Goal: Check status: Check status

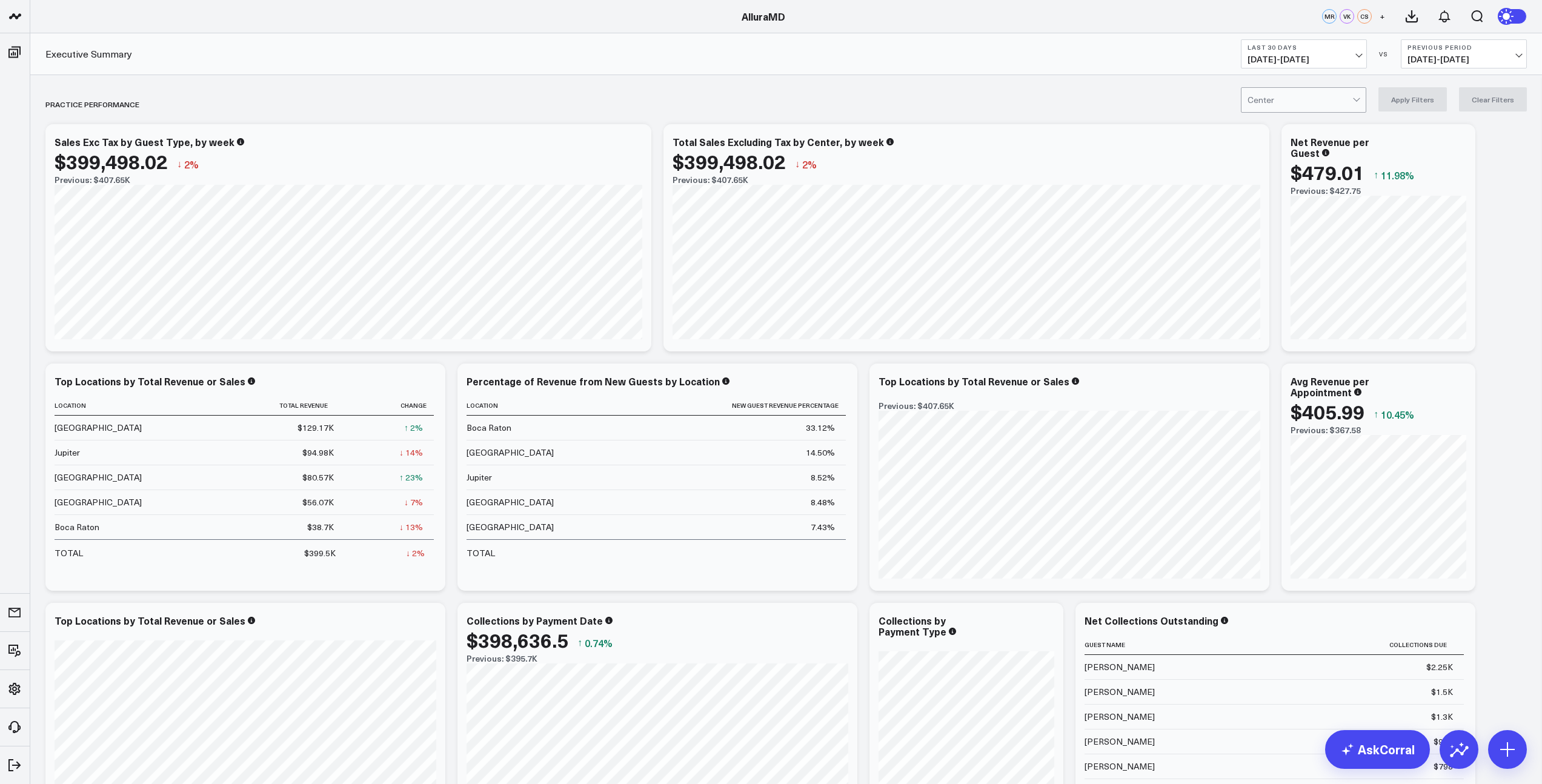
click at [1356, 51] on button "Last 30 Days [DATE] - [DATE]" at bounding box center [1304, 54] width 126 height 29
click at [1273, 219] on link "Last Week" at bounding box center [1303, 221] width 124 height 23
click at [1360, 59] on button "Last Week [DATE] - [DATE]" at bounding box center [1304, 54] width 126 height 29
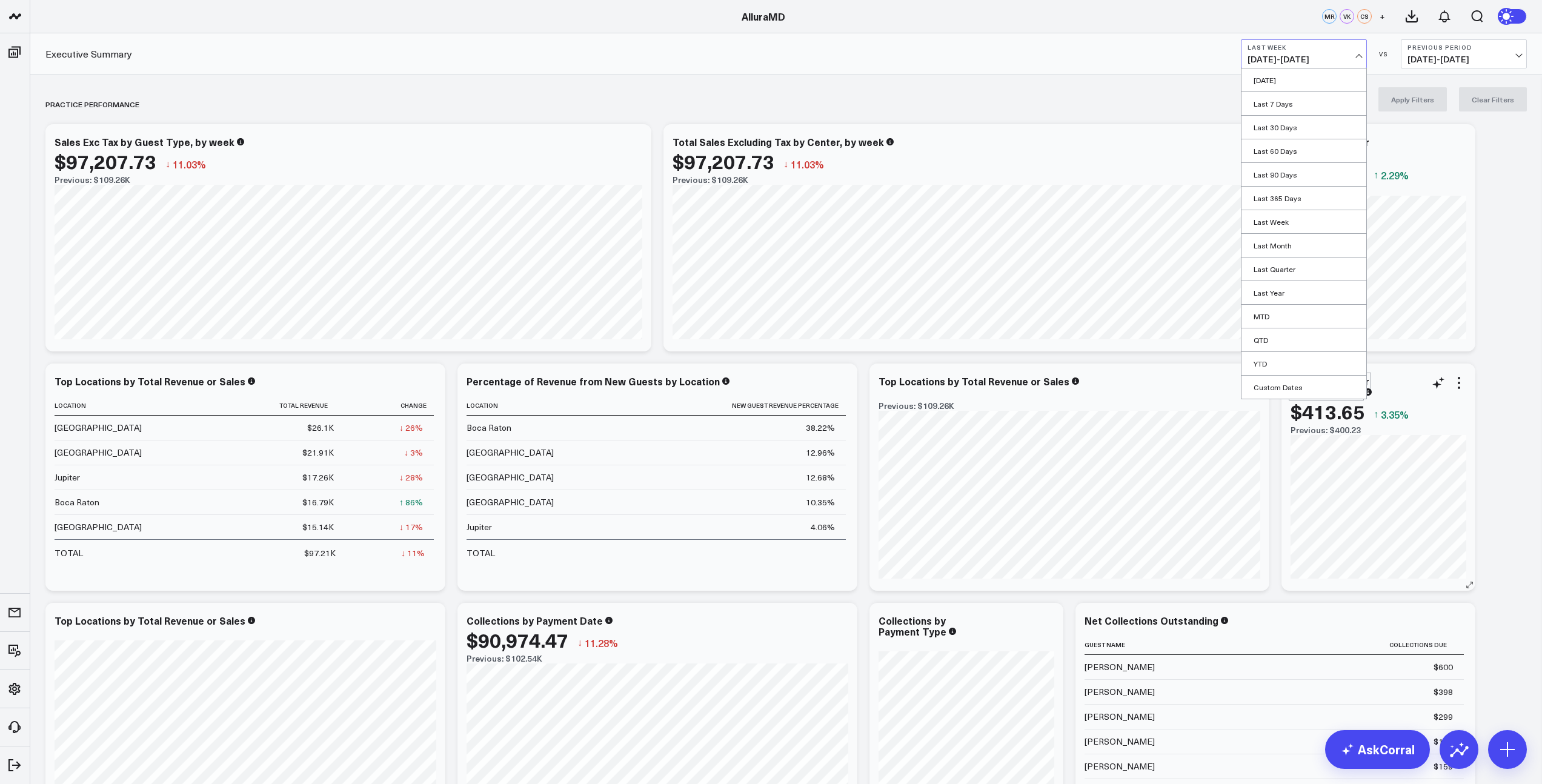
click at [1294, 384] on link "Custom Dates" at bounding box center [1303, 387] width 124 height 23
select select "8"
select select "2025"
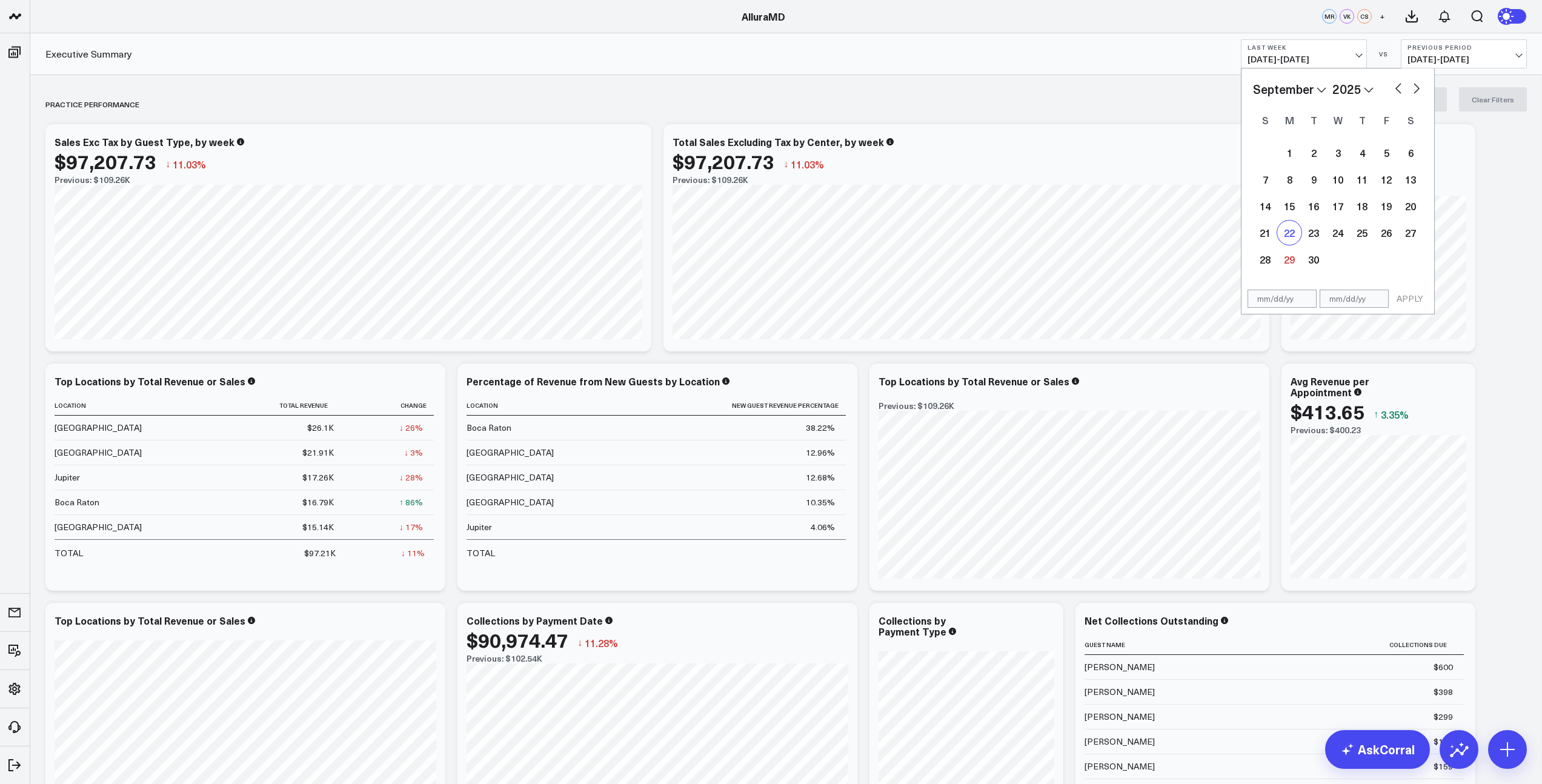
click at [1291, 233] on div "22" at bounding box center [1289, 233] width 24 height 24
type input "[DATE]"
select select "8"
select select "2025"
click at [1269, 265] on div "28" at bounding box center [1266, 260] width 24 height 24
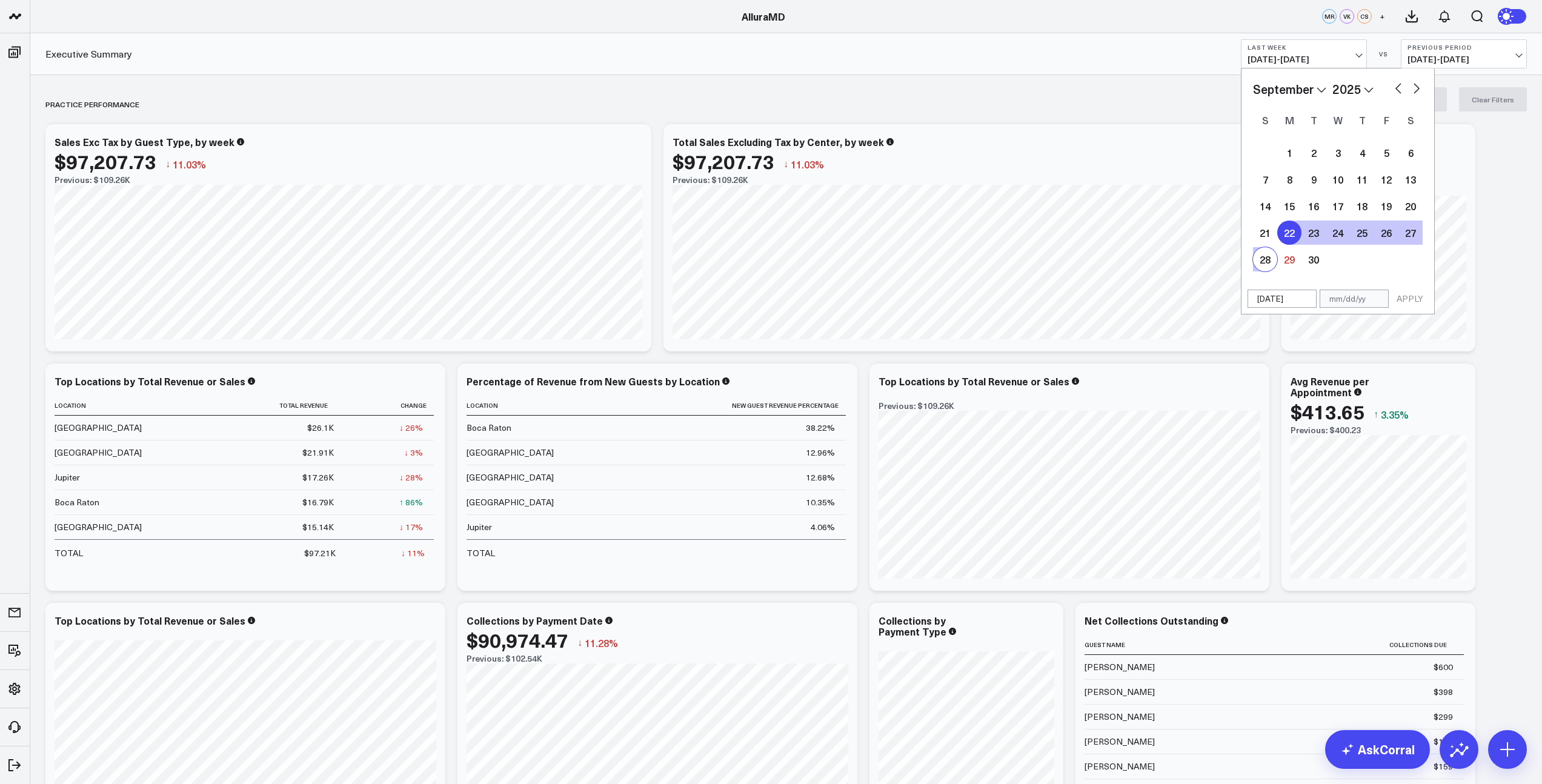
type input "[DATE]"
select select "8"
select select "2025"
click at [1405, 298] on button "APPLY" at bounding box center [1410, 298] width 37 height 18
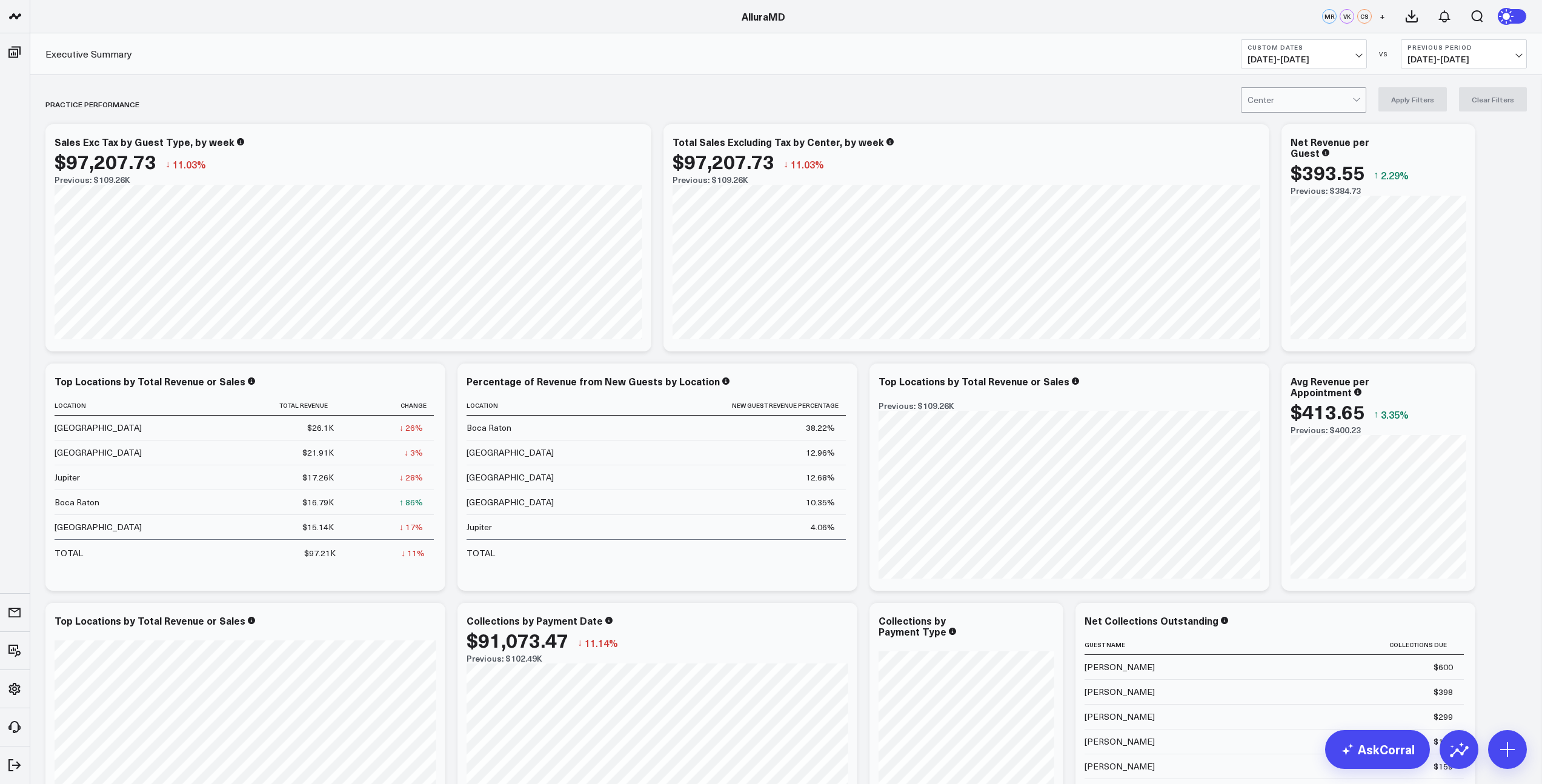
click at [1353, 56] on span "[DATE] - [DATE]" at bounding box center [1304, 59] width 113 height 10
click at [1286, 386] on link "Custom Dates" at bounding box center [1303, 387] width 124 height 23
select select "8"
select select "2025"
click at [1290, 157] on div "1" at bounding box center [1289, 153] width 24 height 24
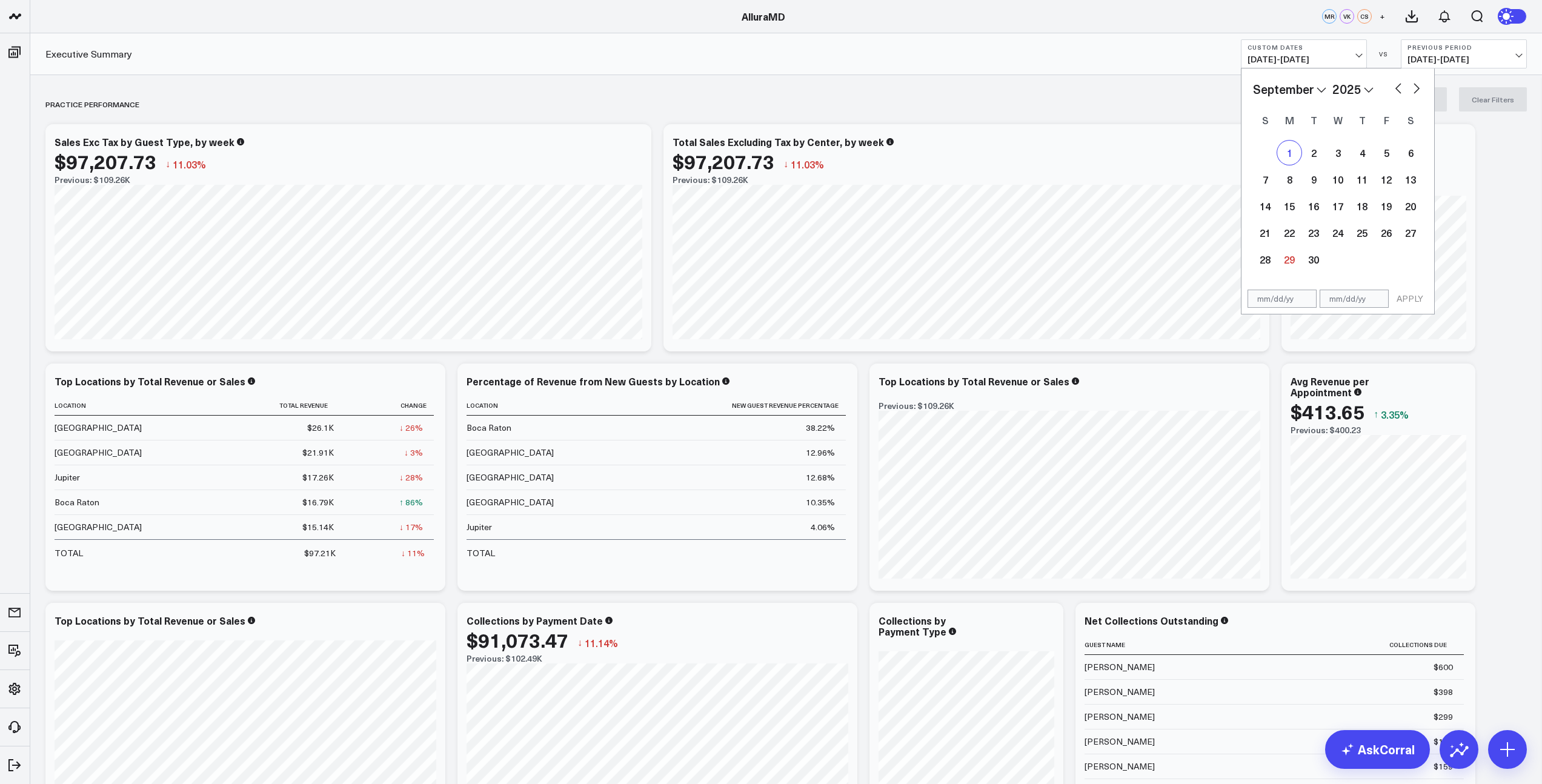
type input "[DATE]"
select select "8"
select select "2025"
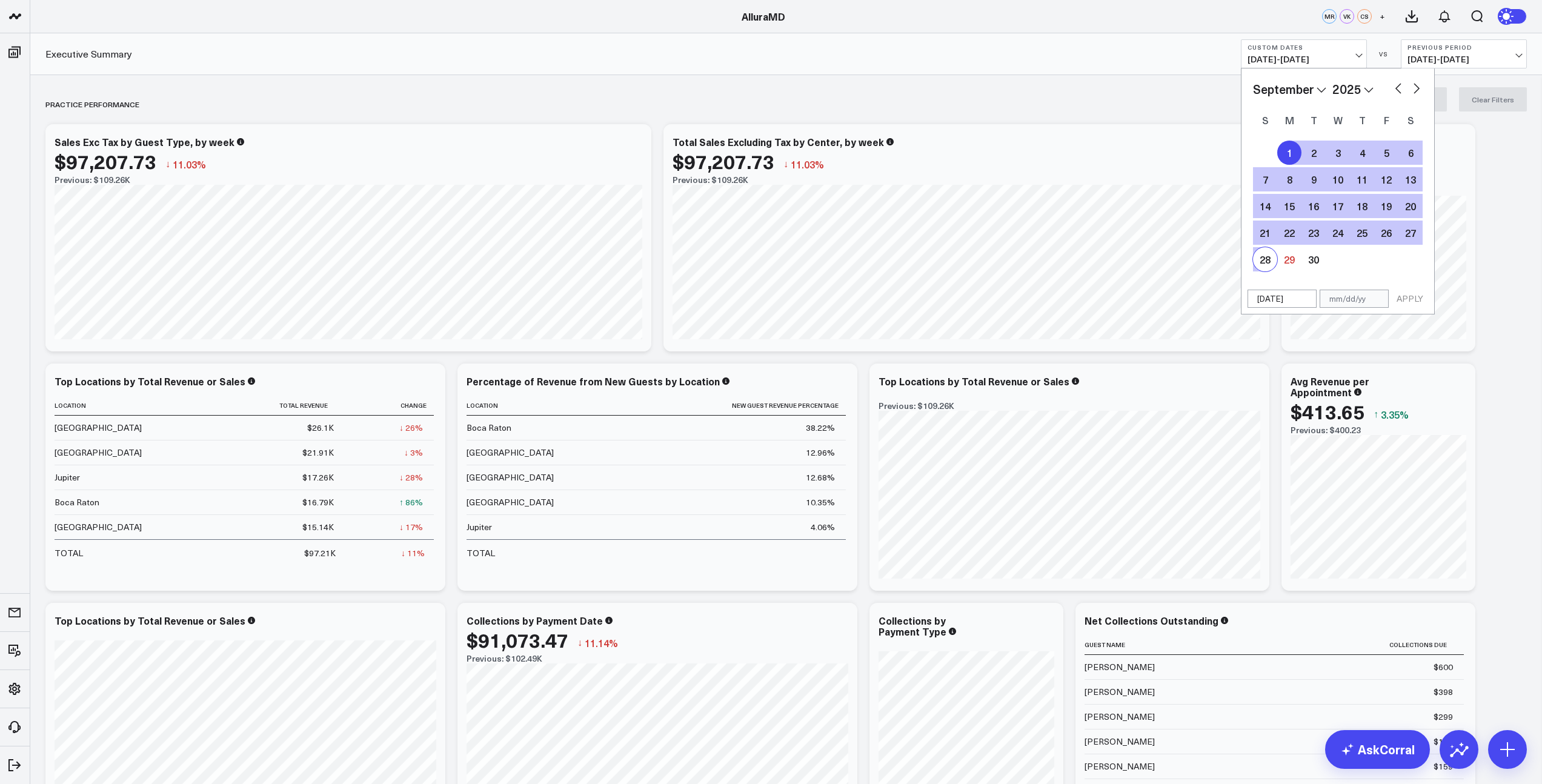
click at [1271, 256] on div "28" at bounding box center [1266, 260] width 24 height 24
type input "[DATE]"
select select "8"
select select "2025"
click at [1411, 296] on button "APPLY" at bounding box center [1410, 298] width 37 height 18
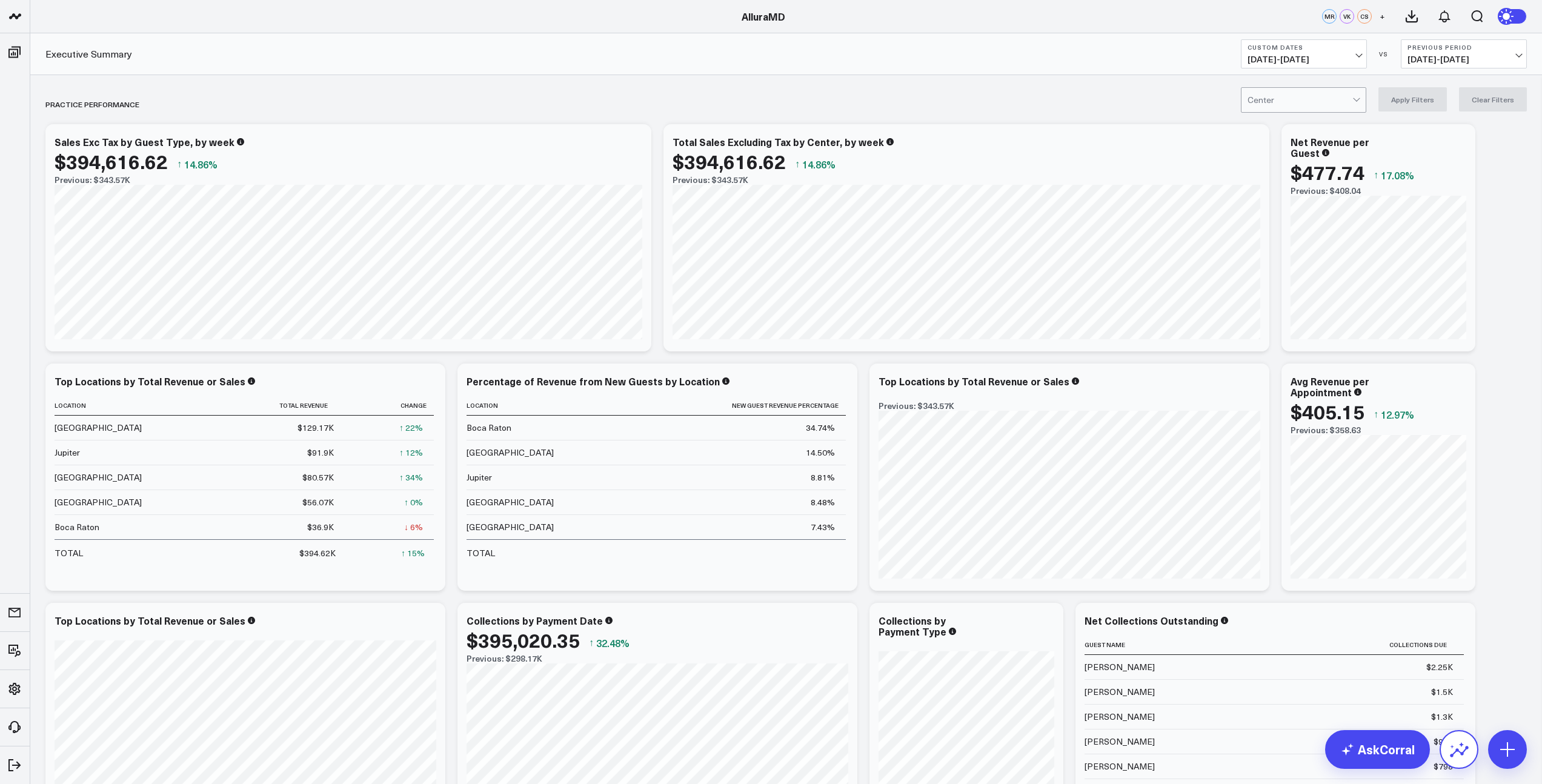
click at [1469, 757] on button at bounding box center [1459, 749] width 39 height 39
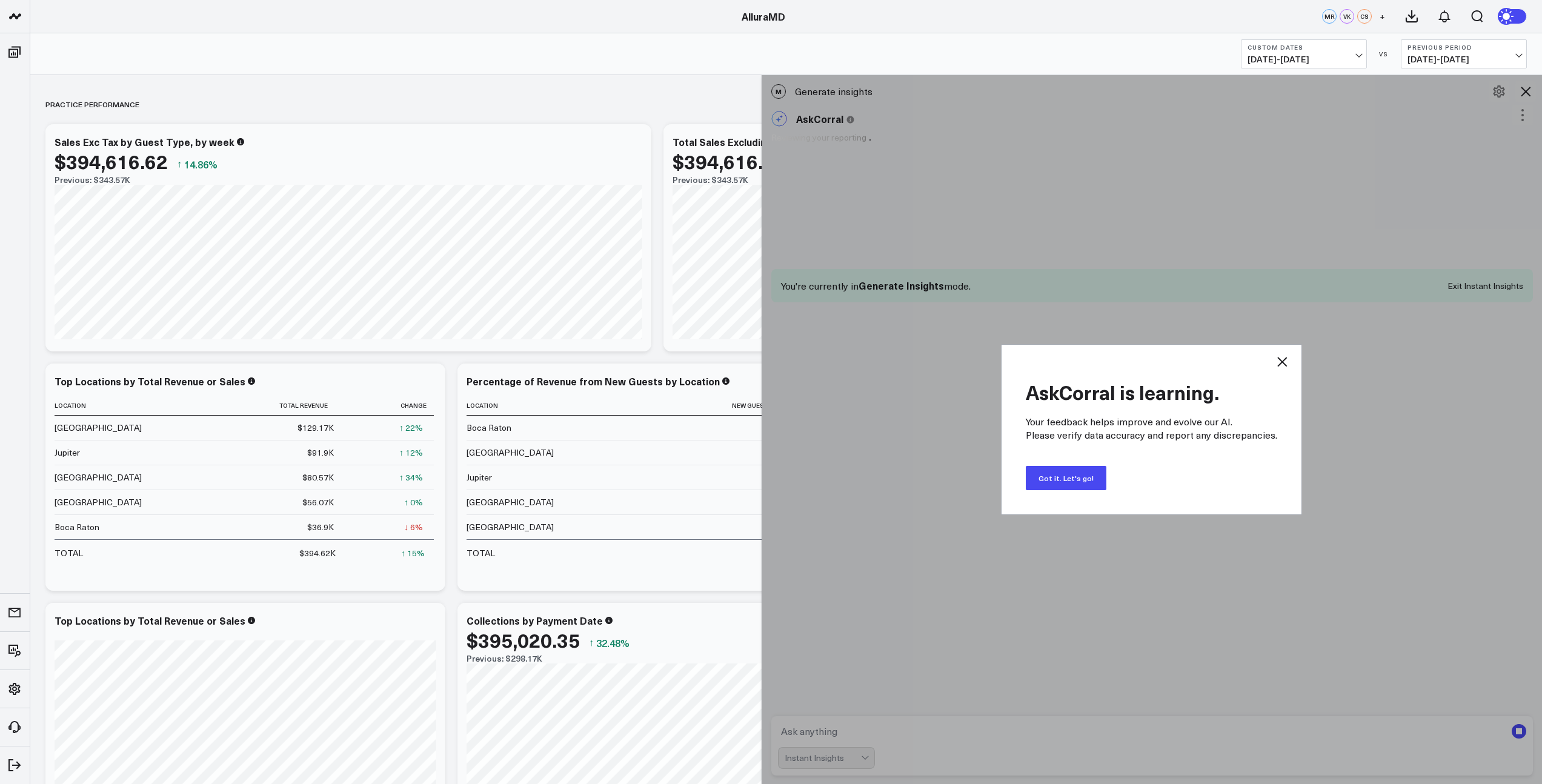
click at [1080, 479] on button "Got it. Let's go!" at bounding box center [1066, 478] width 81 height 24
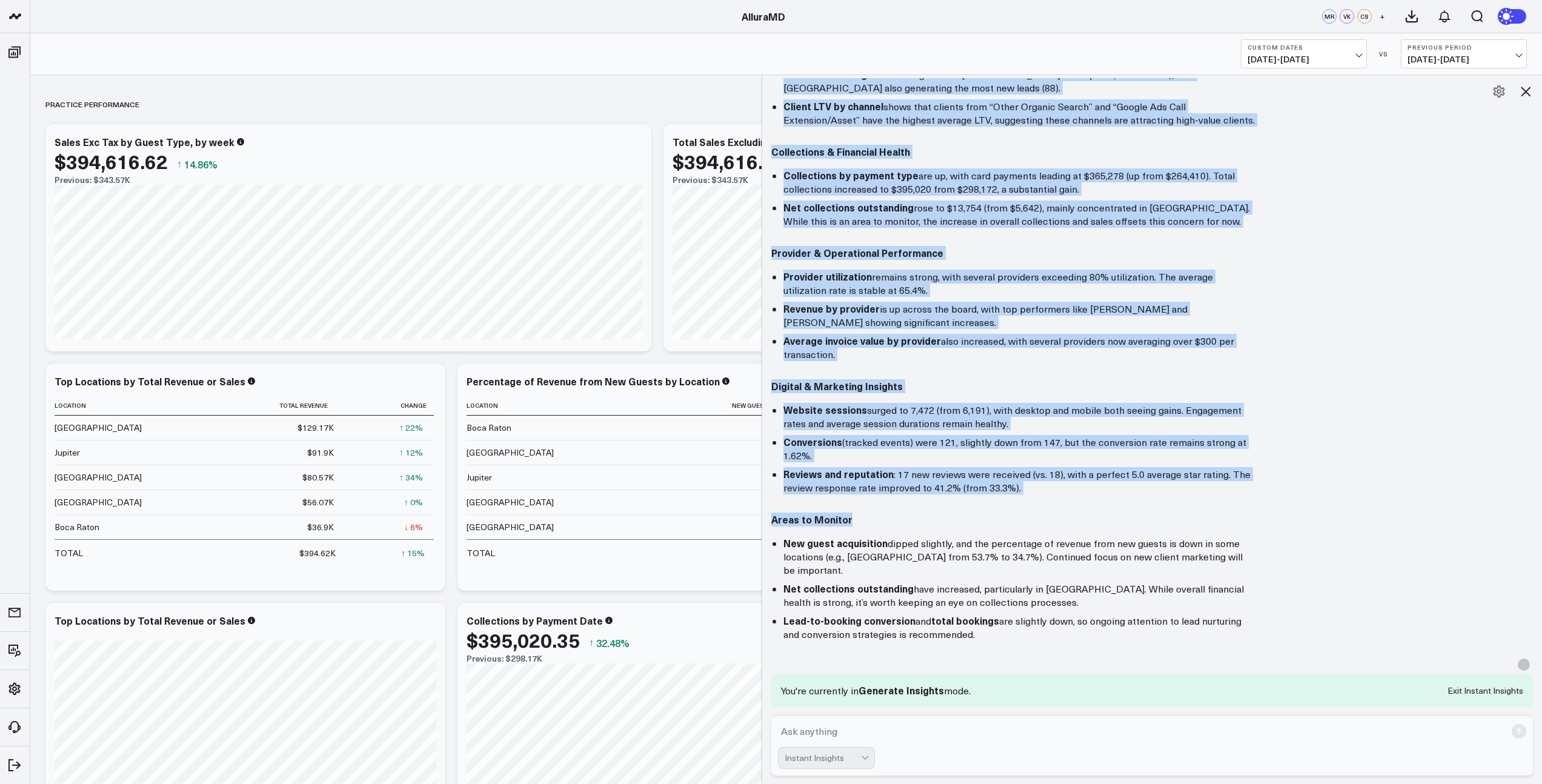
scroll to position [605, 0]
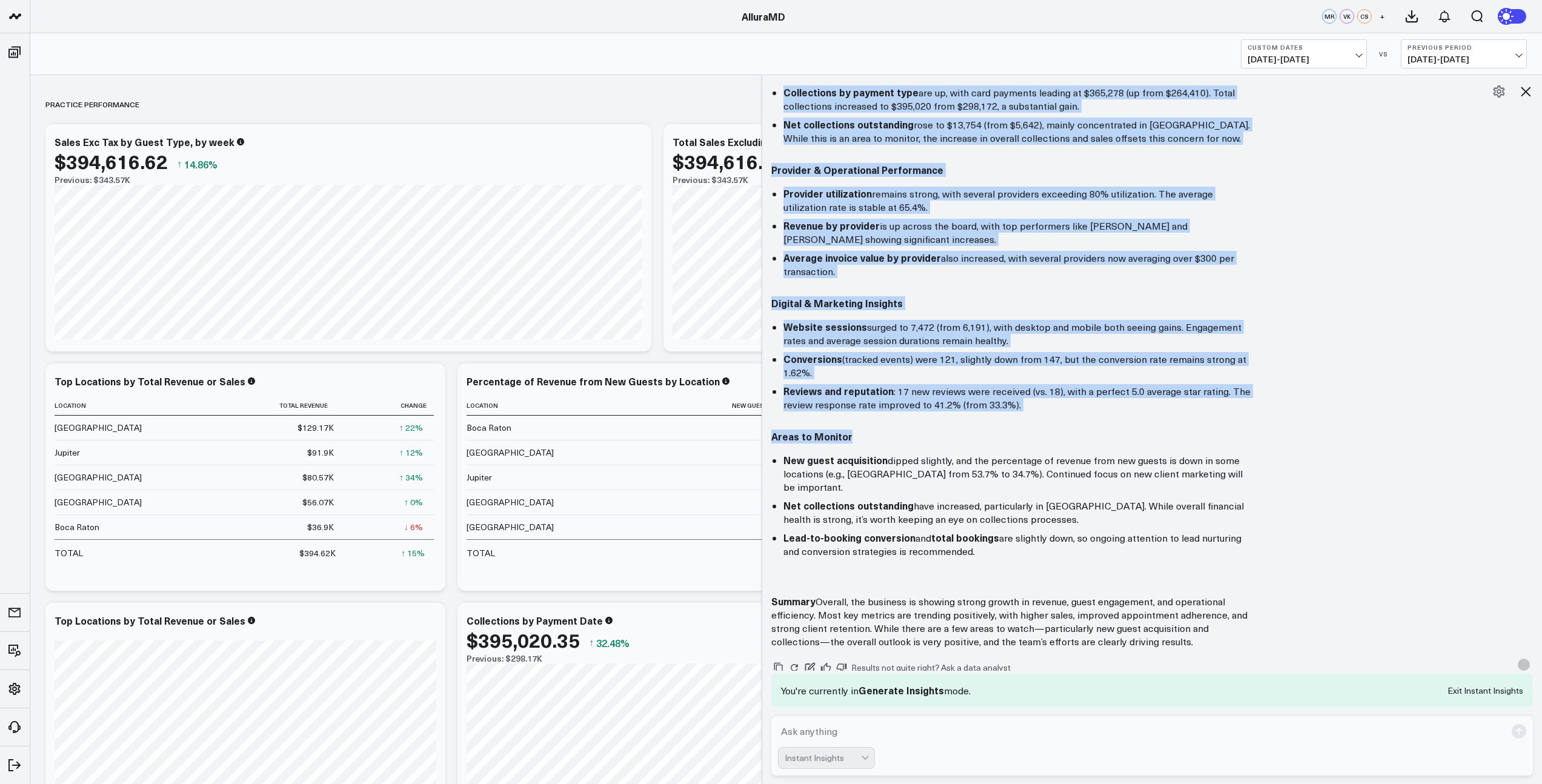
drag, startPoint x: 777, startPoint y: 157, endPoint x: 1157, endPoint y: 601, distance: 584.4
click at [1157, 602] on div "Here’s a high-level, executive summary of performance for the period [DATE] to …" at bounding box center [1152, 97] width 762 height 1102
copy div "Lore’i d sita-conse, adipiscin elitsed do eiusmodtemp inc utl etdolo 4747-07-63…"
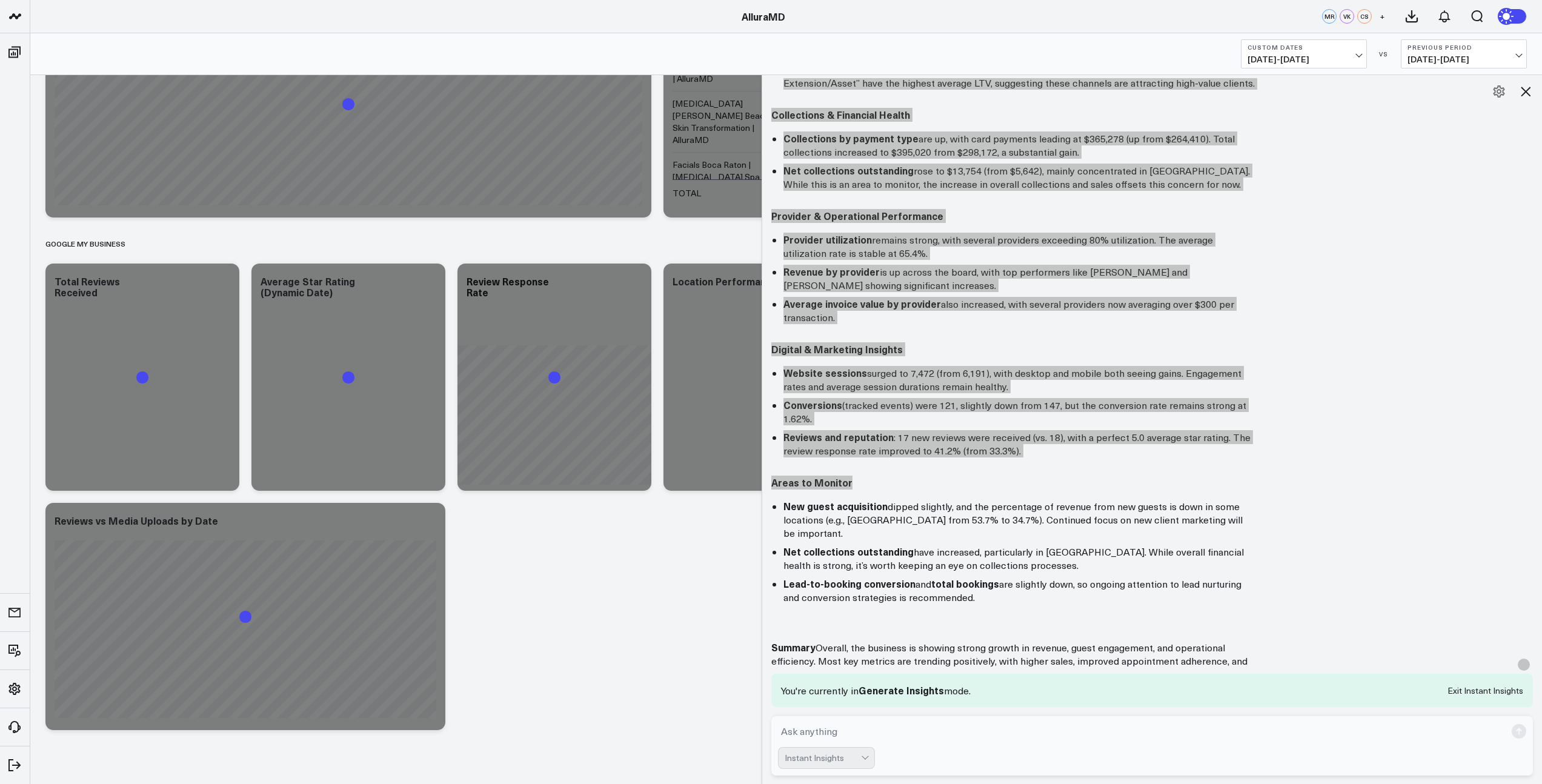
scroll to position [526, 0]
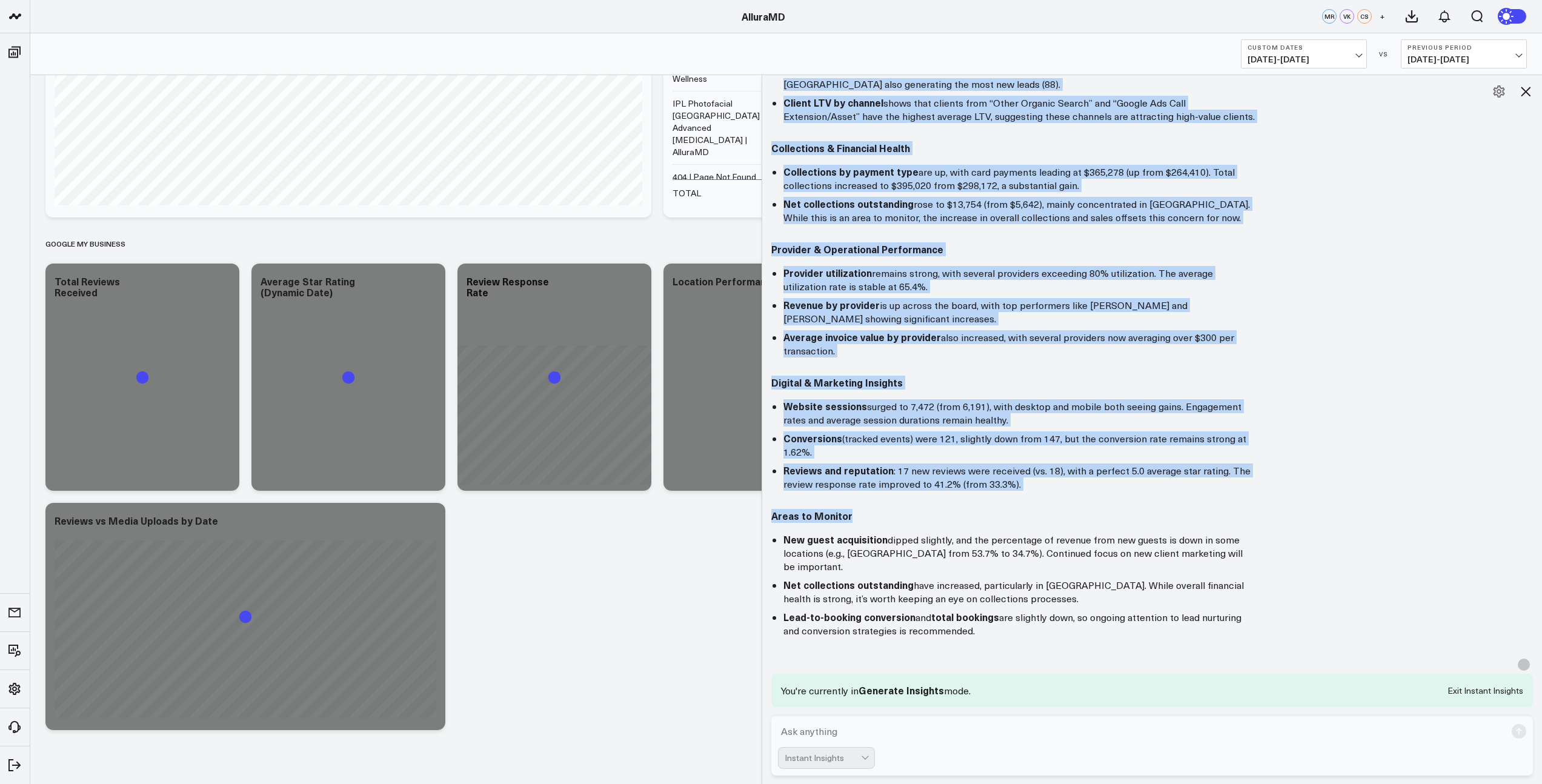
click at [1527, 92] on icon at bounding box center [1525, 91] width 10 height 10
